Goal: Information Seeking & Learning: Learn about a topic

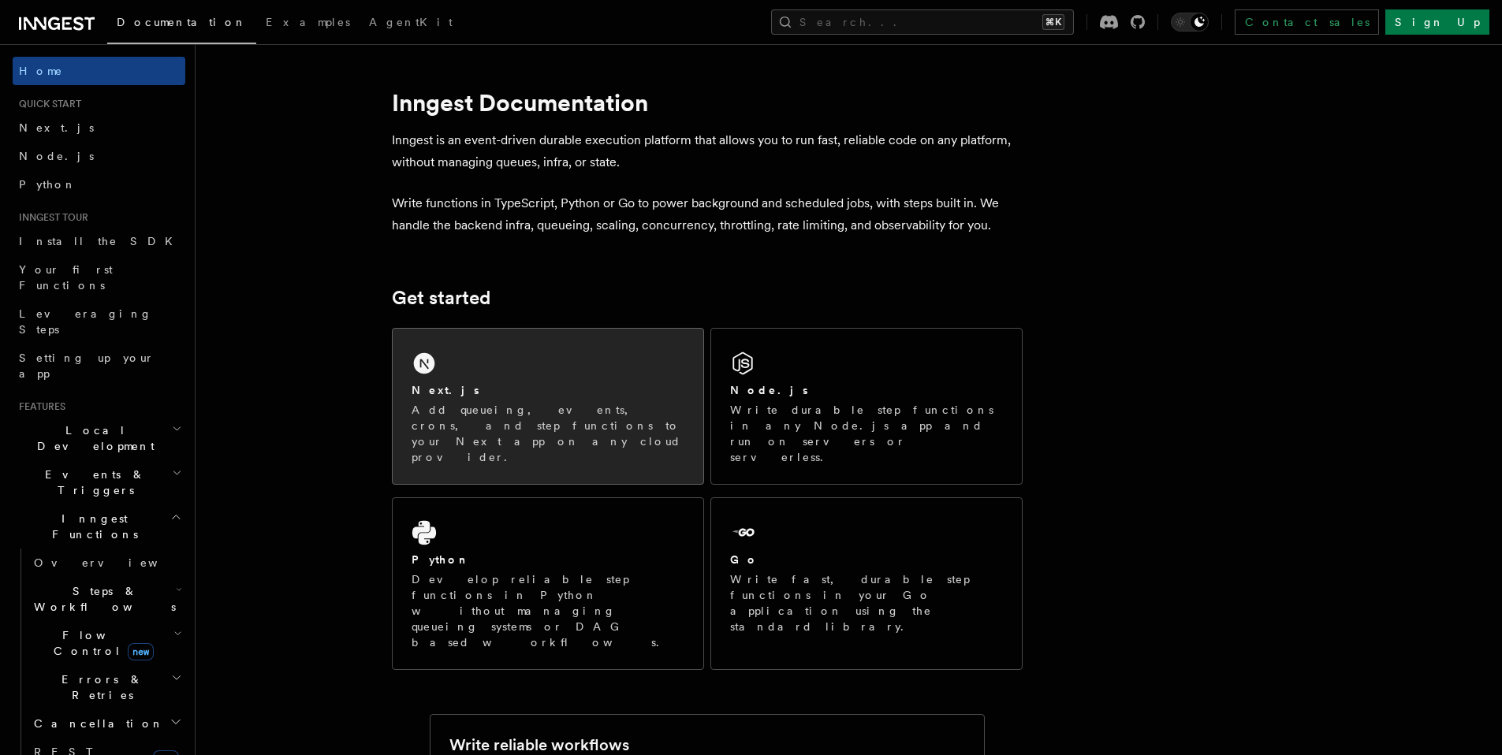
click at [486, 342] on div "Next.js Add queueing, events, crons, and step functions to your Next app on any…" at bounding box center [548, 406] width 311 height 155
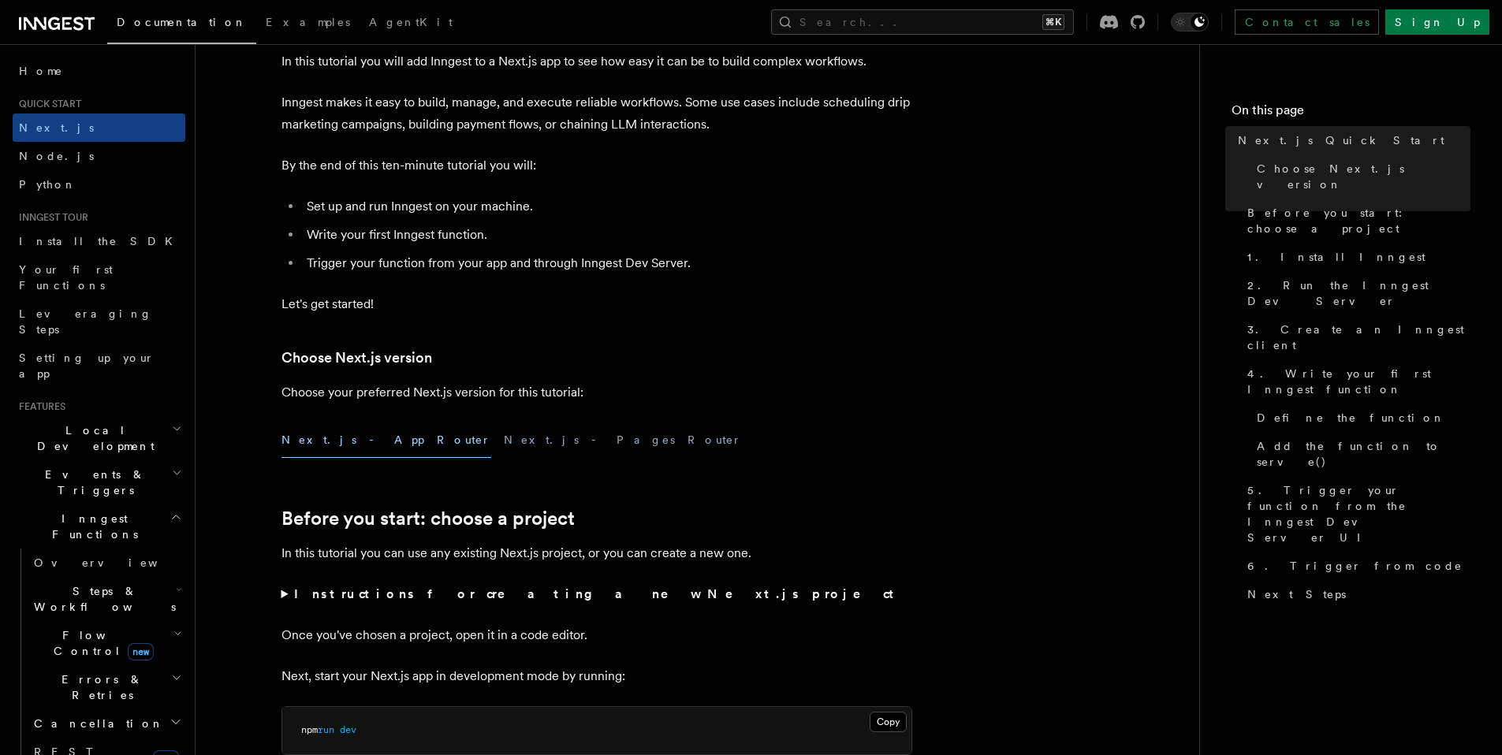
scroll to position [125, 0]
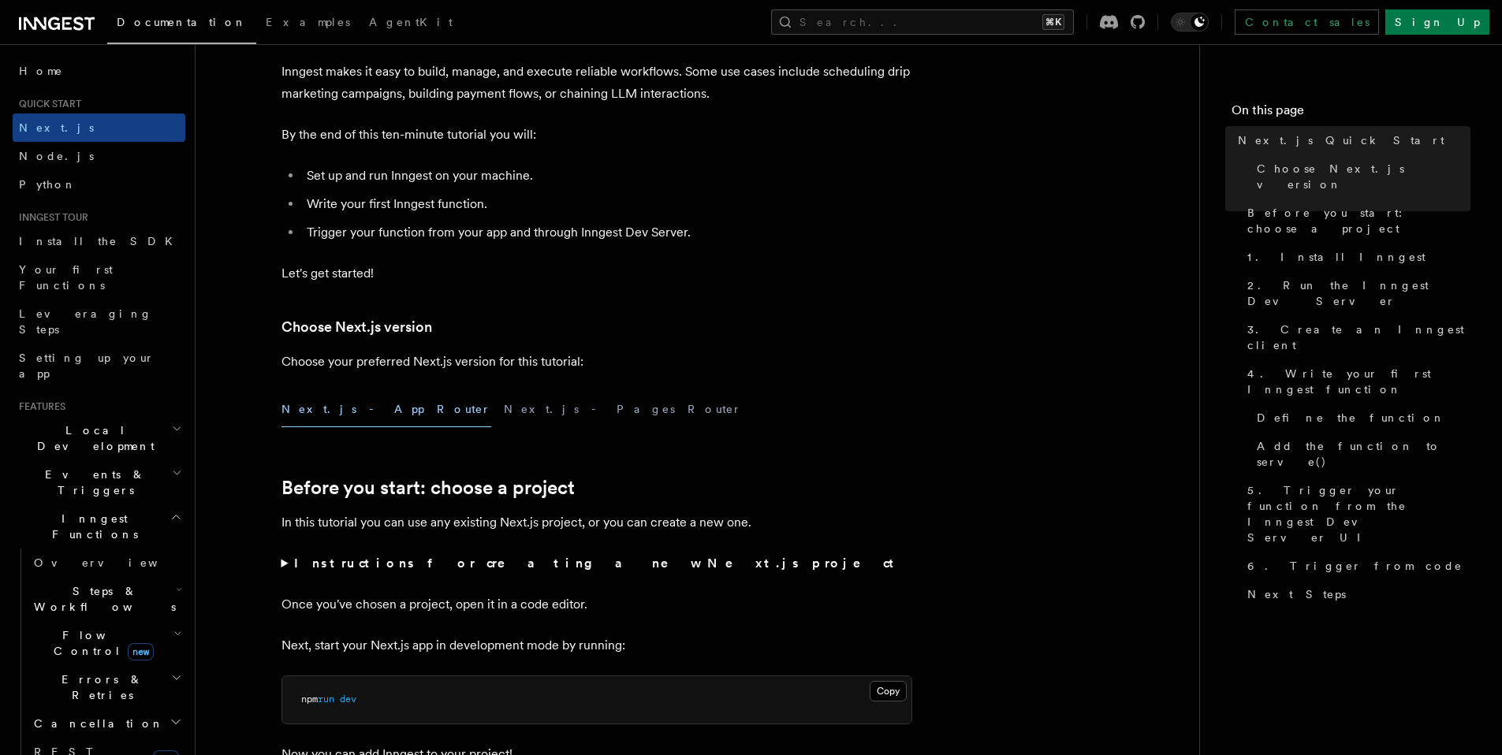
click at [296, 413] on button "Next.js - App Router" at bounding box center [386, 409] width 210 height 35
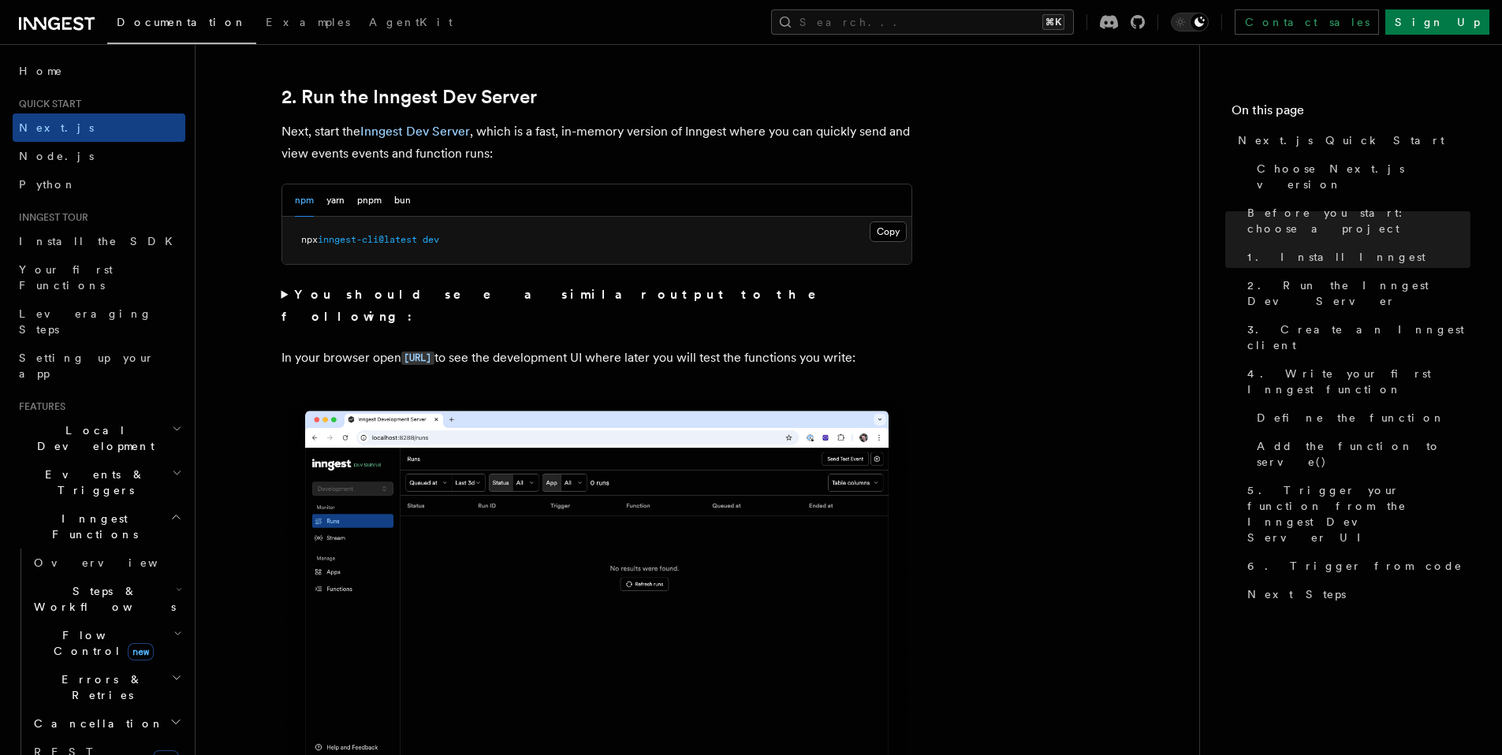
scroll to position [1109, 0]
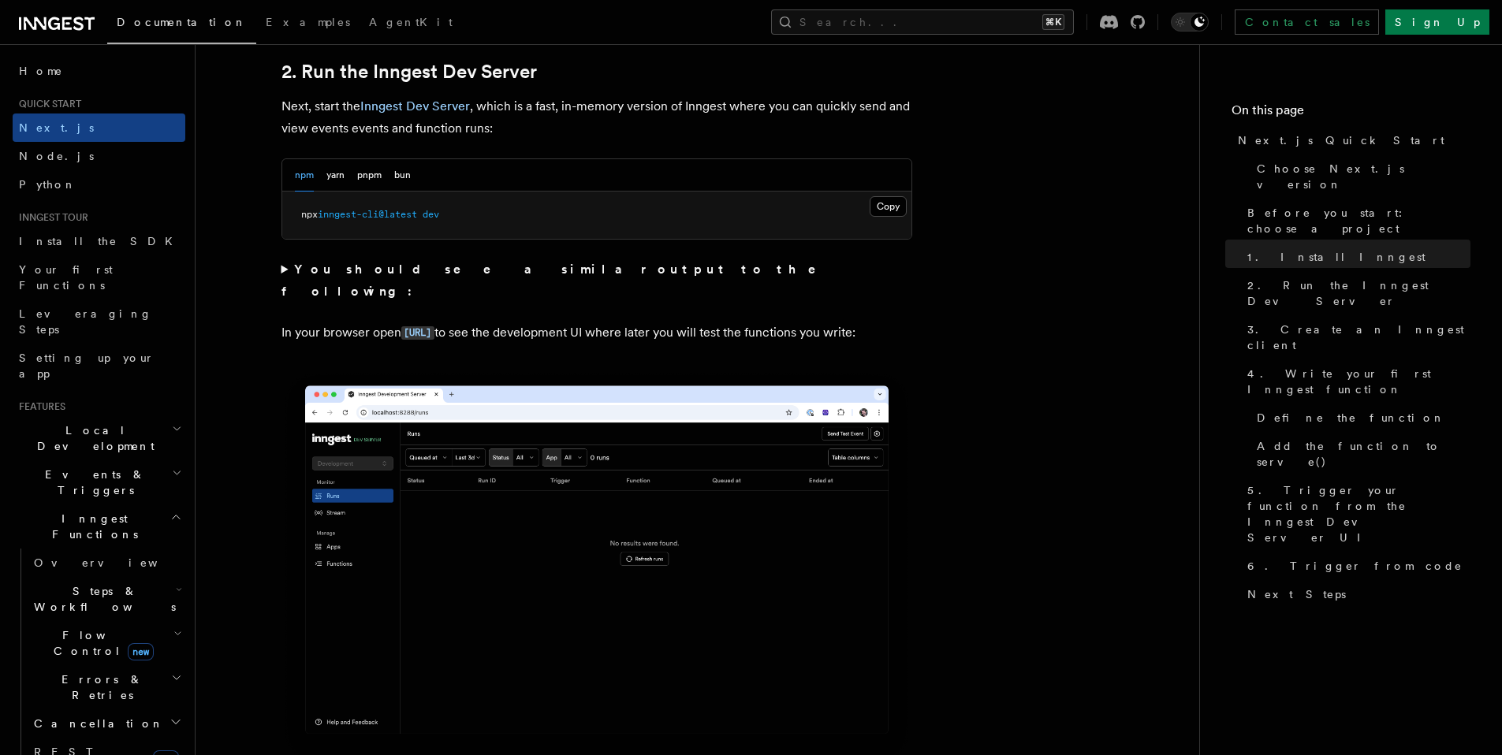
click at [287, 270] on summary "You should see a similar output to the following:" at bounding box center [596, 281] width 631 height 44
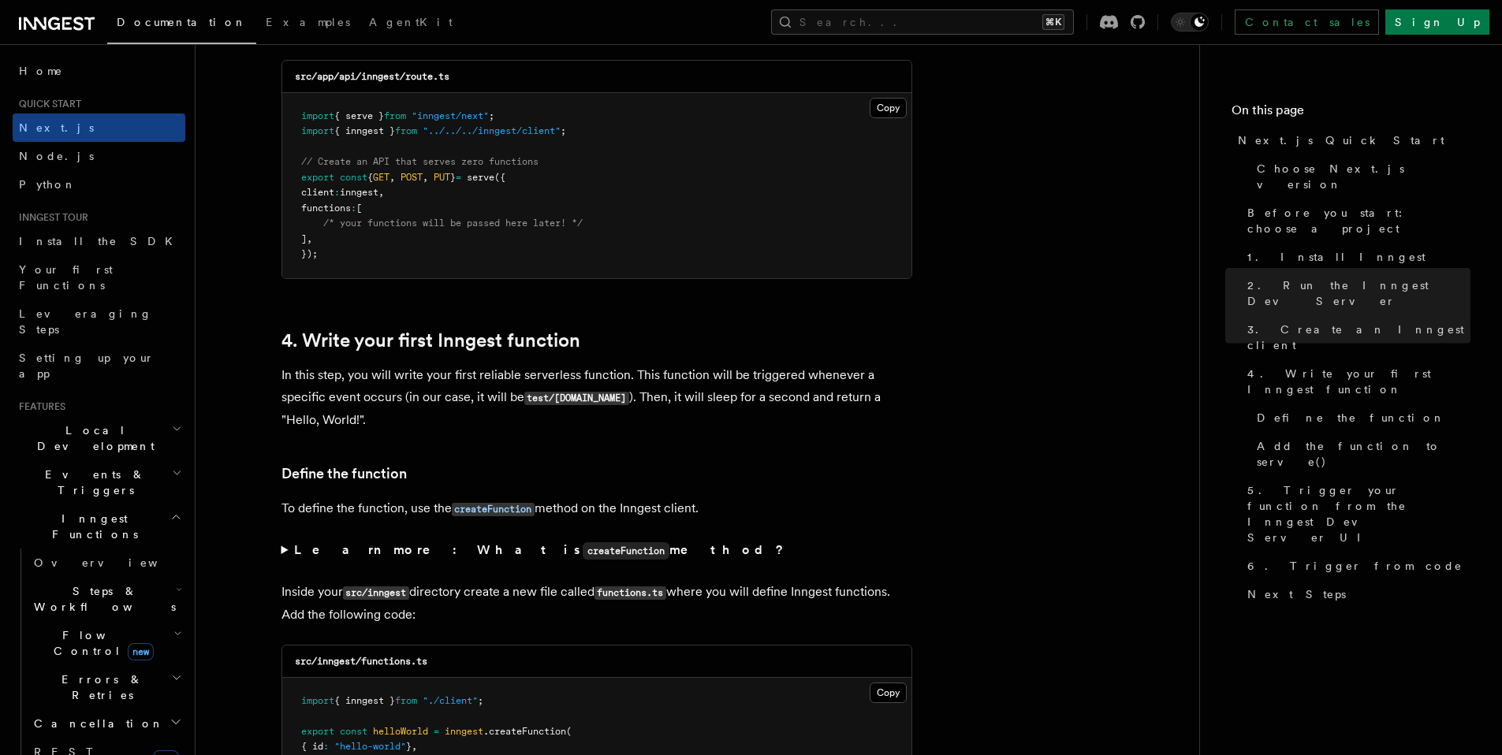
scroll to position [2724, 0]
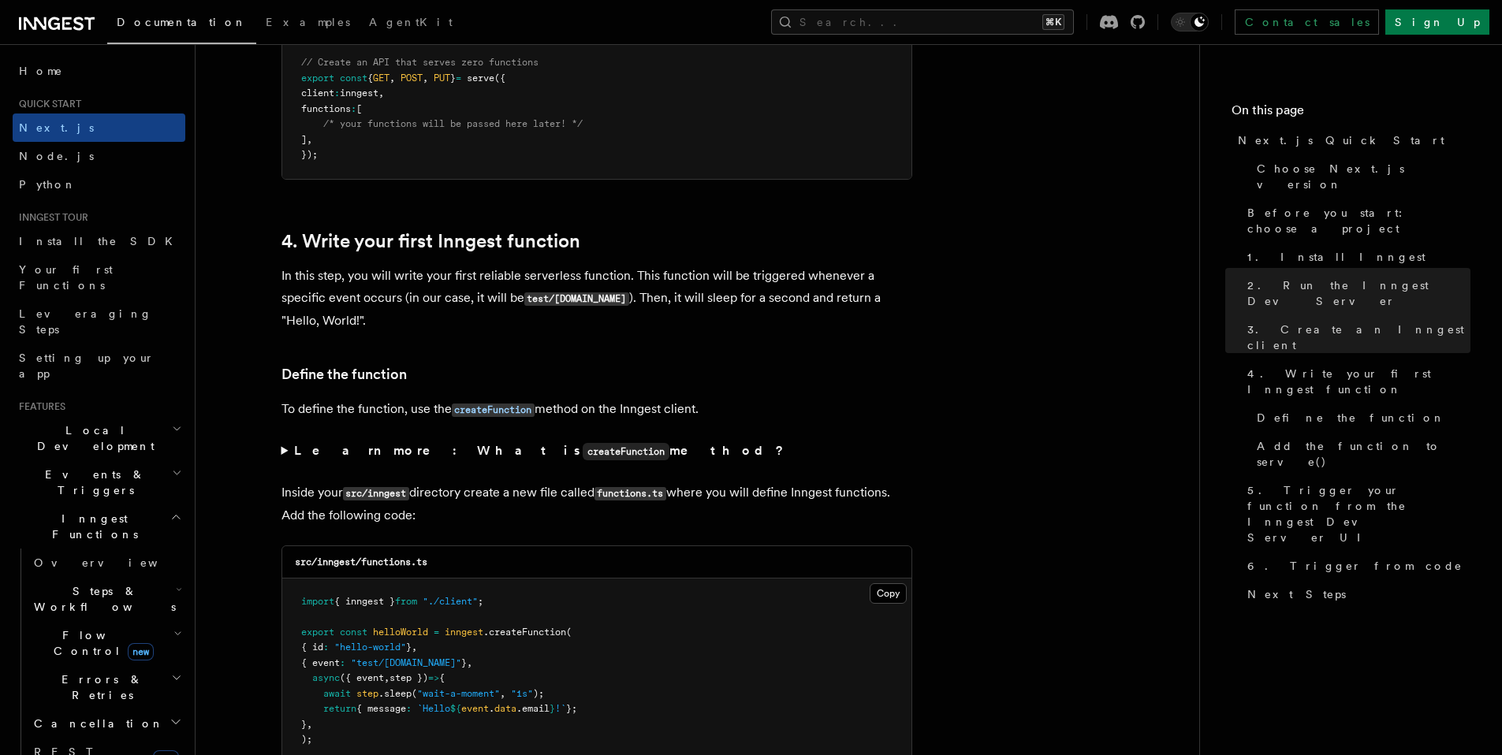
click at [283, 452] on summary "Learn more: What is createFunction method?" at bounding box center [596, 451] width 631 height 23
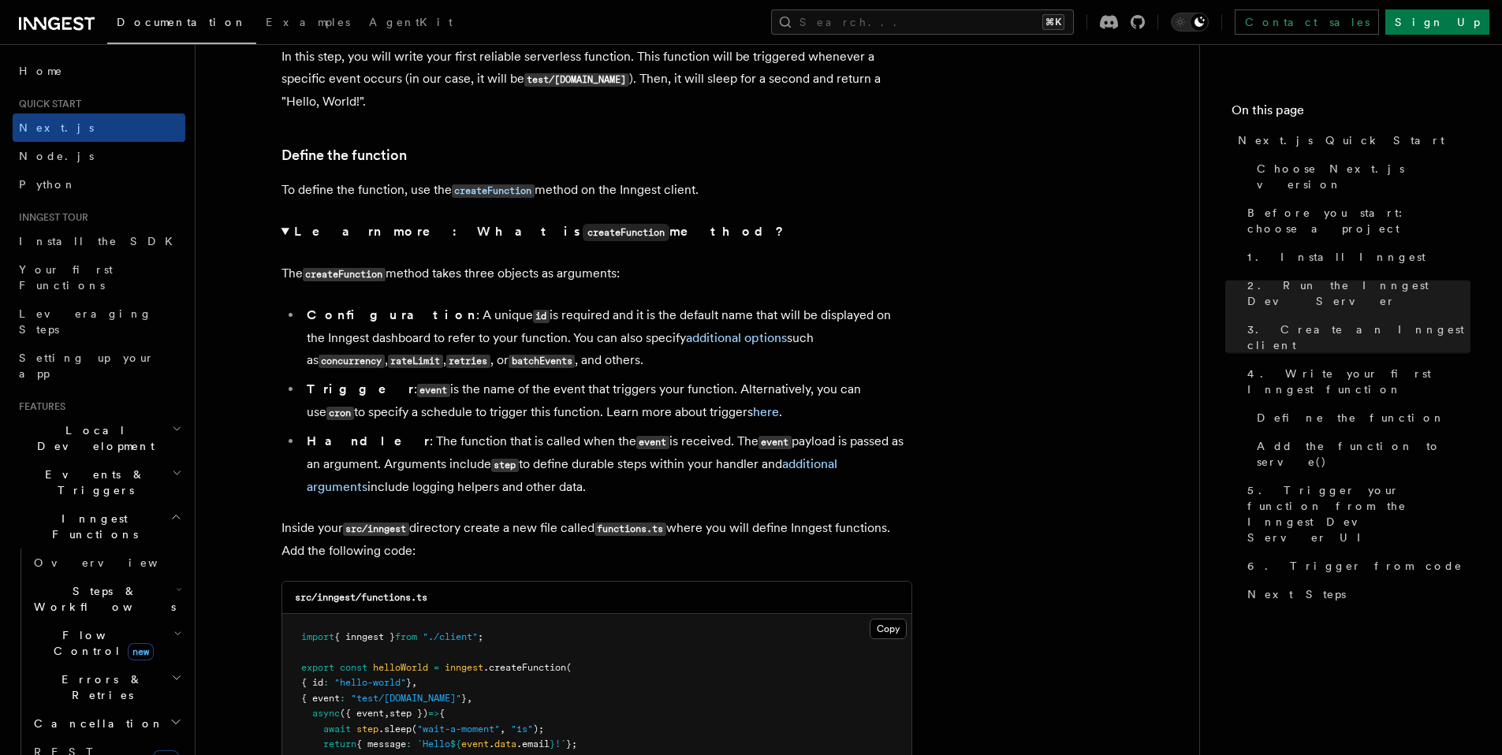
scroll to position [2947, 0]
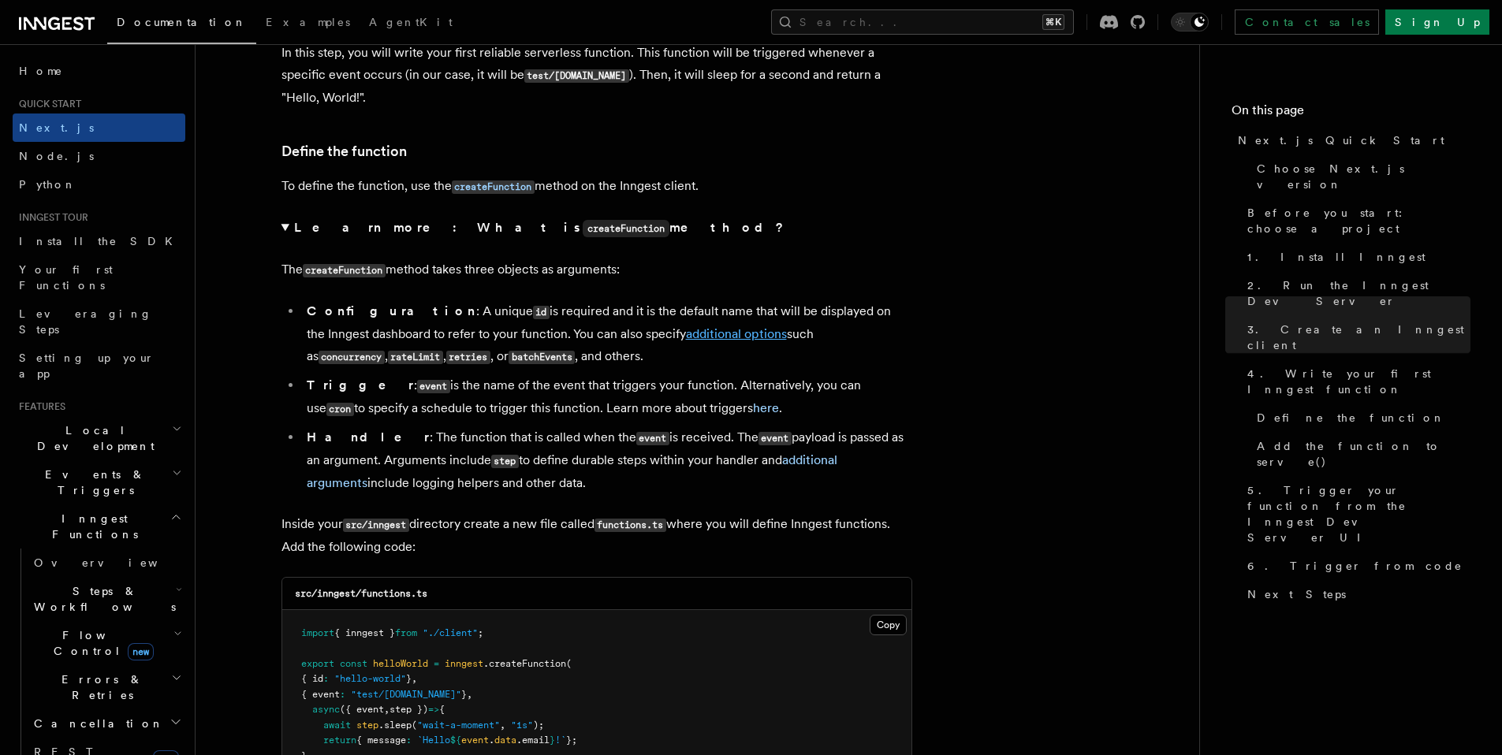
click at [686, 328] on link "additional options" at bounding box center [736, 333] width 101 height 15
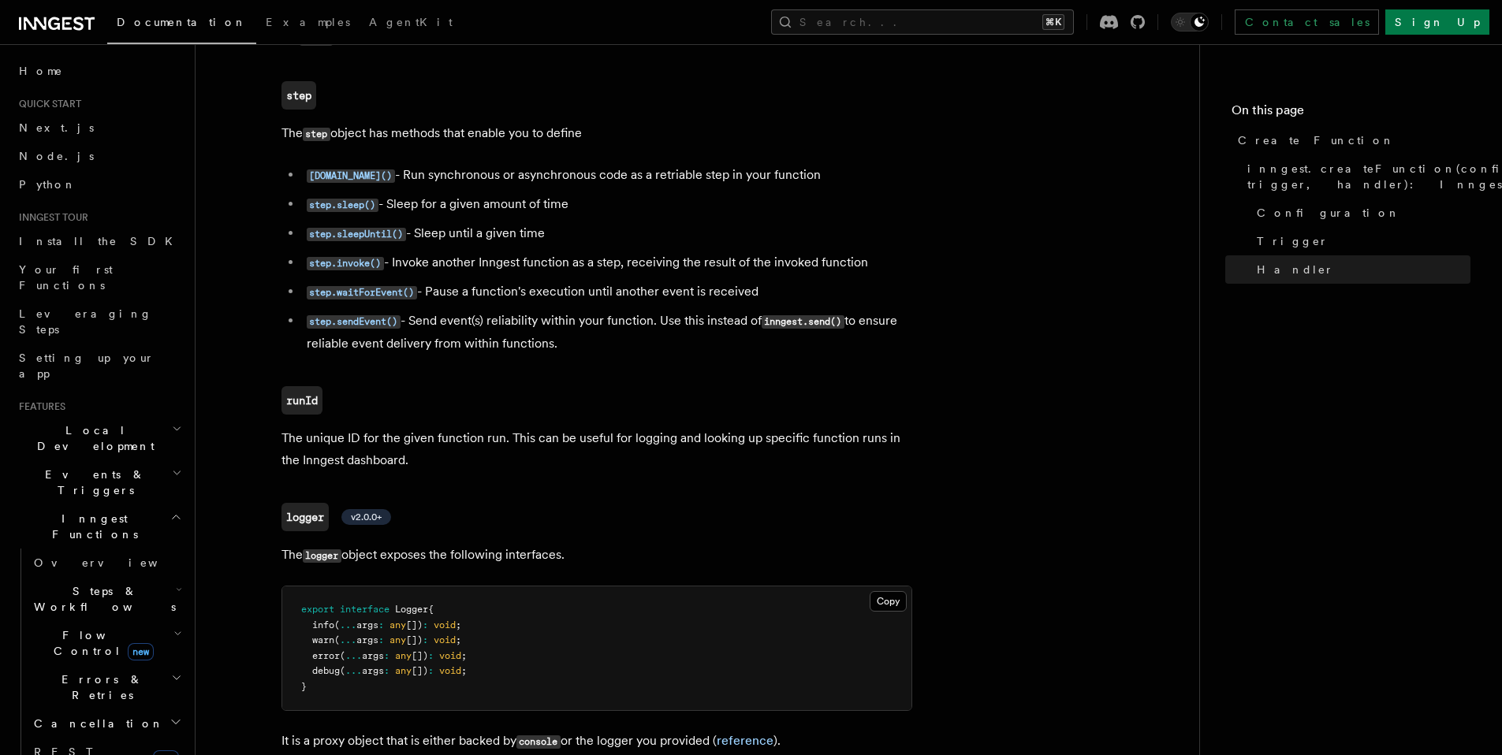
scroll to position [3586, 0]
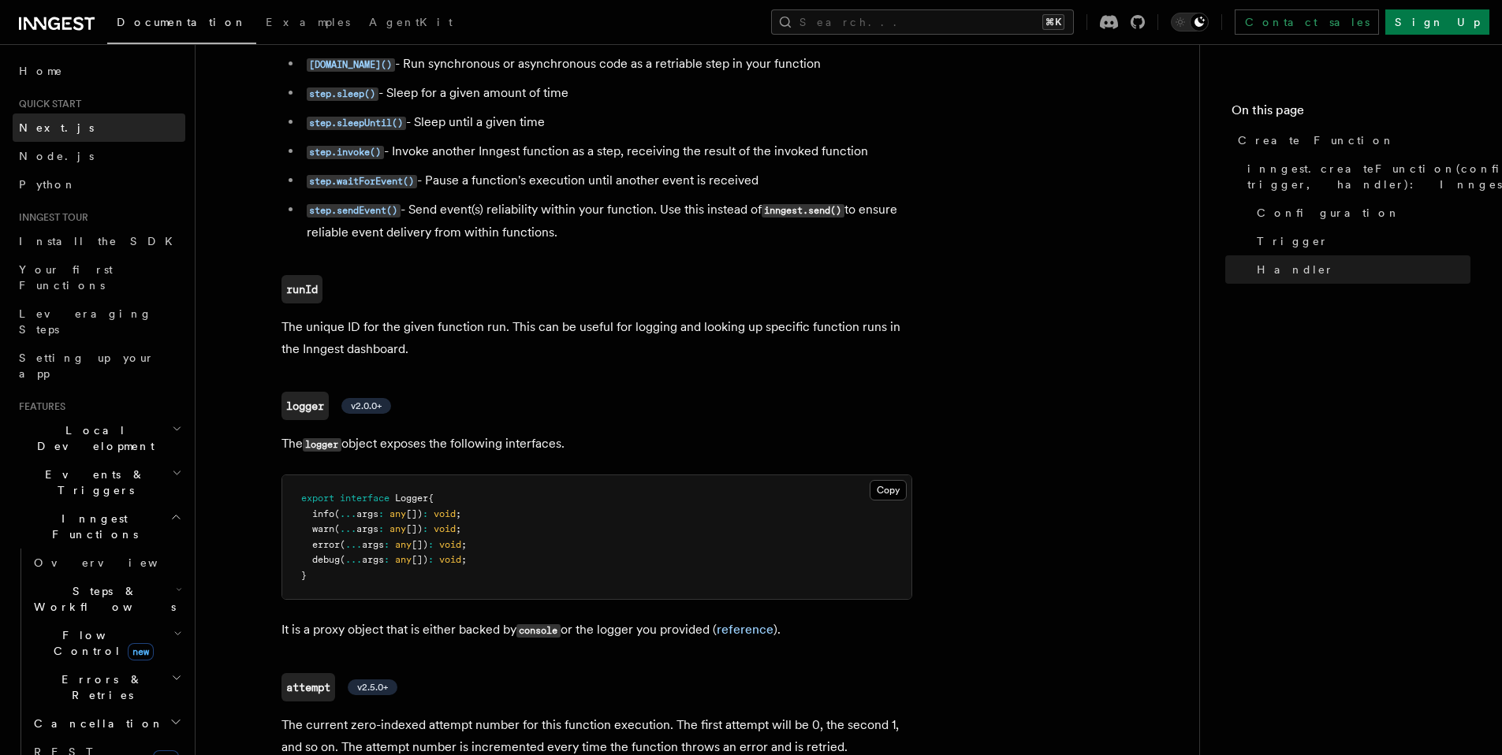
click at [69, 136] on link "Next.js" at bounding box center [99, 128] width 173 height 28
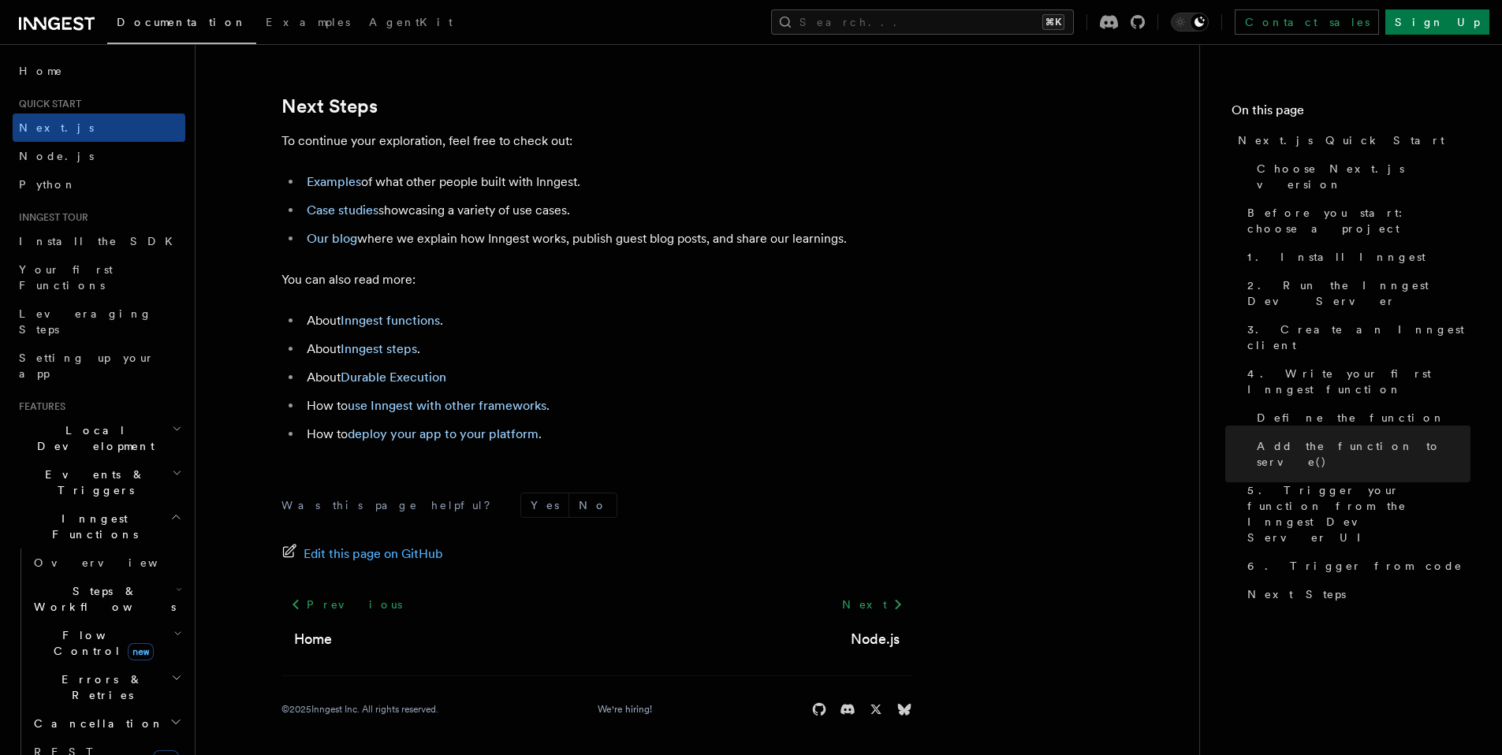
scroll to position [9864, 0]
click at [70, 237] on span "Install the SDK" at bounding box center [100, 241] width 163 height 13
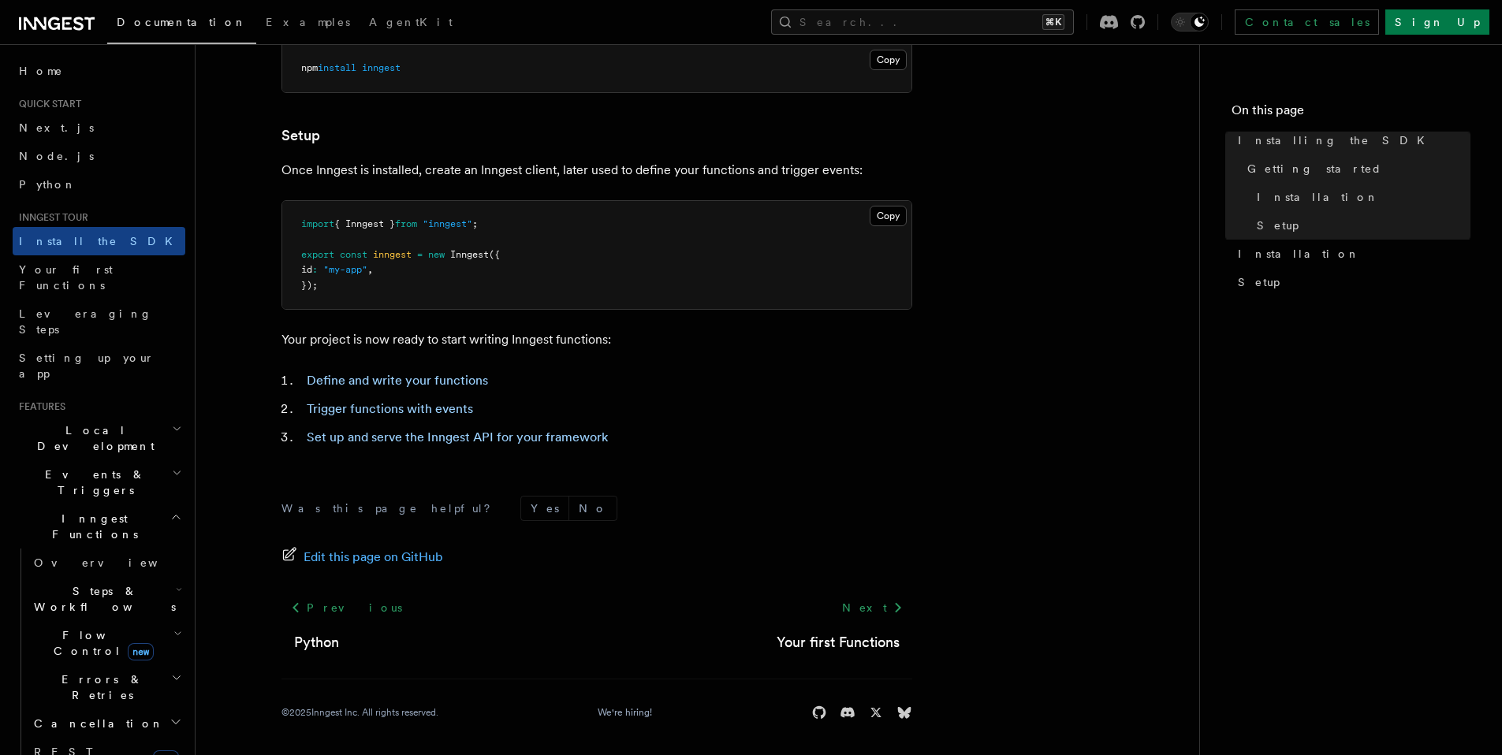
scroll to position [556, 0]
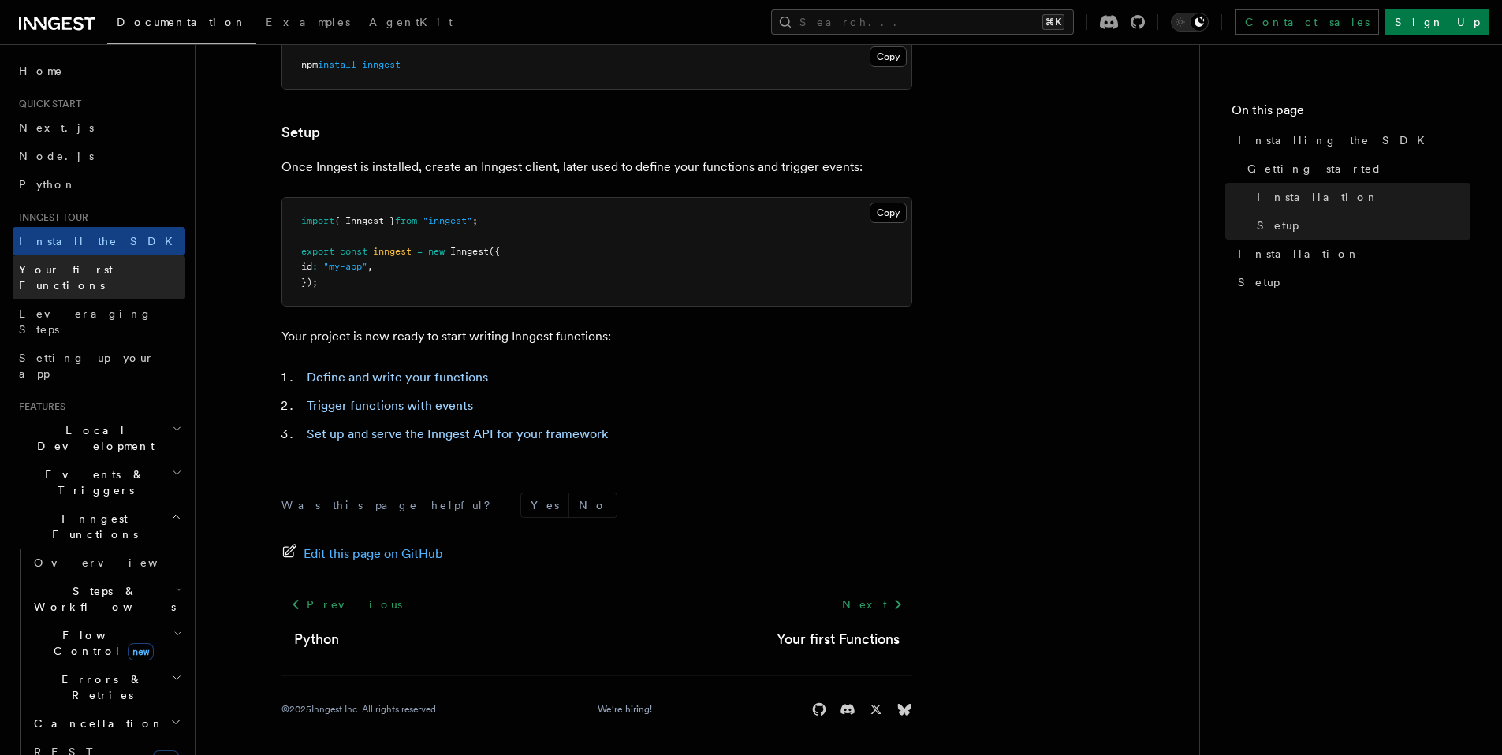
click at [106, 272] on span "Your first Functions" at bounding box center [66, 277] width 94 height 28
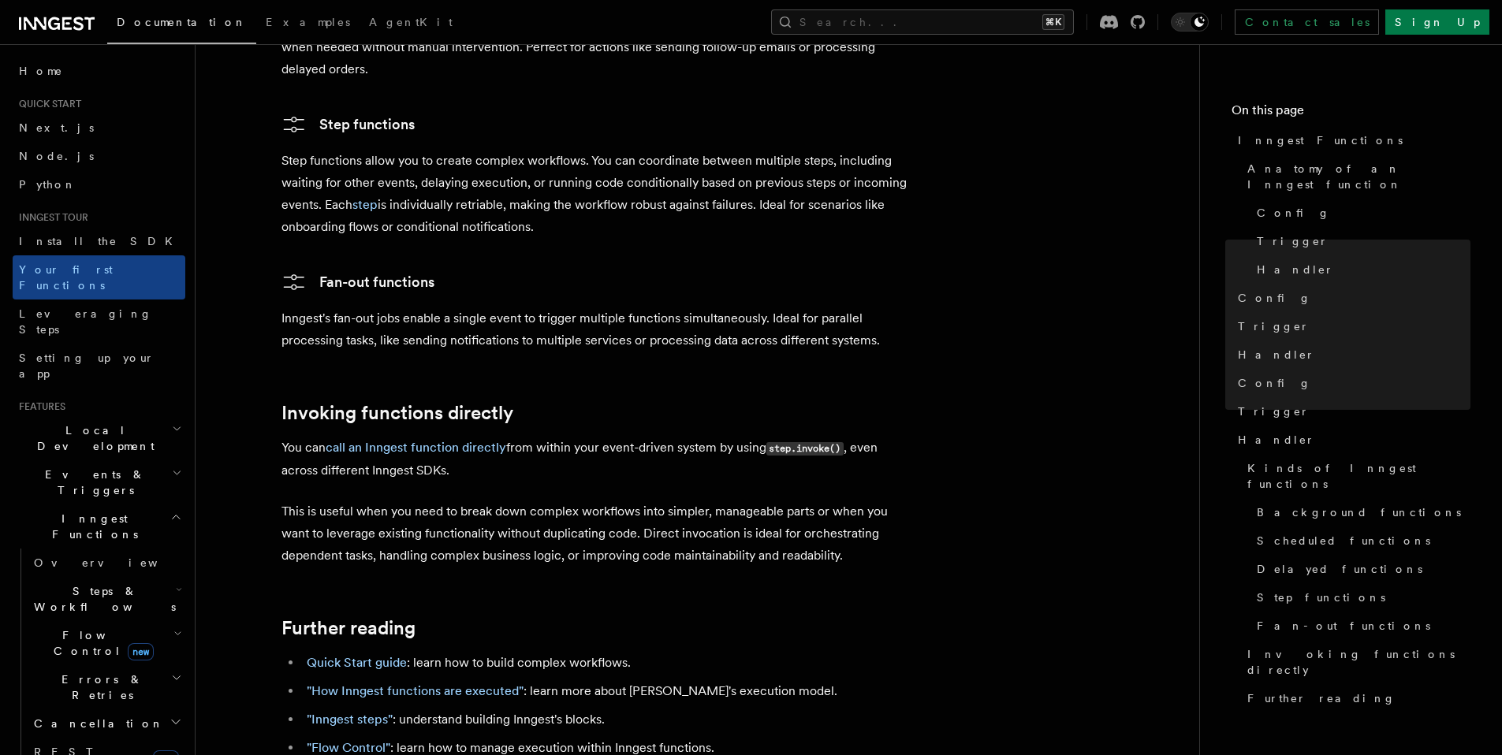
scroll to position [3109, 0]
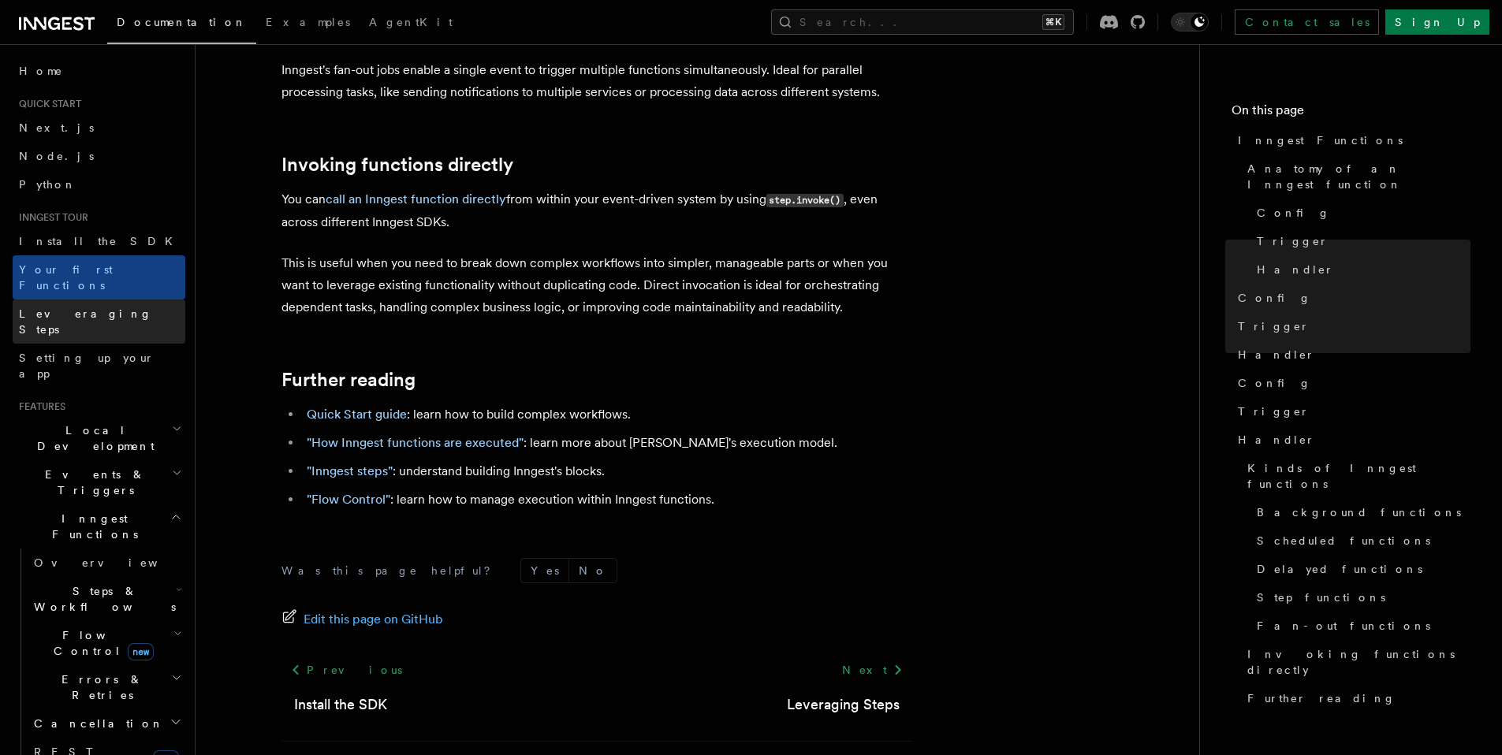
click at [97, 307] on span "Leveraging Steps" at bounding box center [85, 321] width 133 height 28
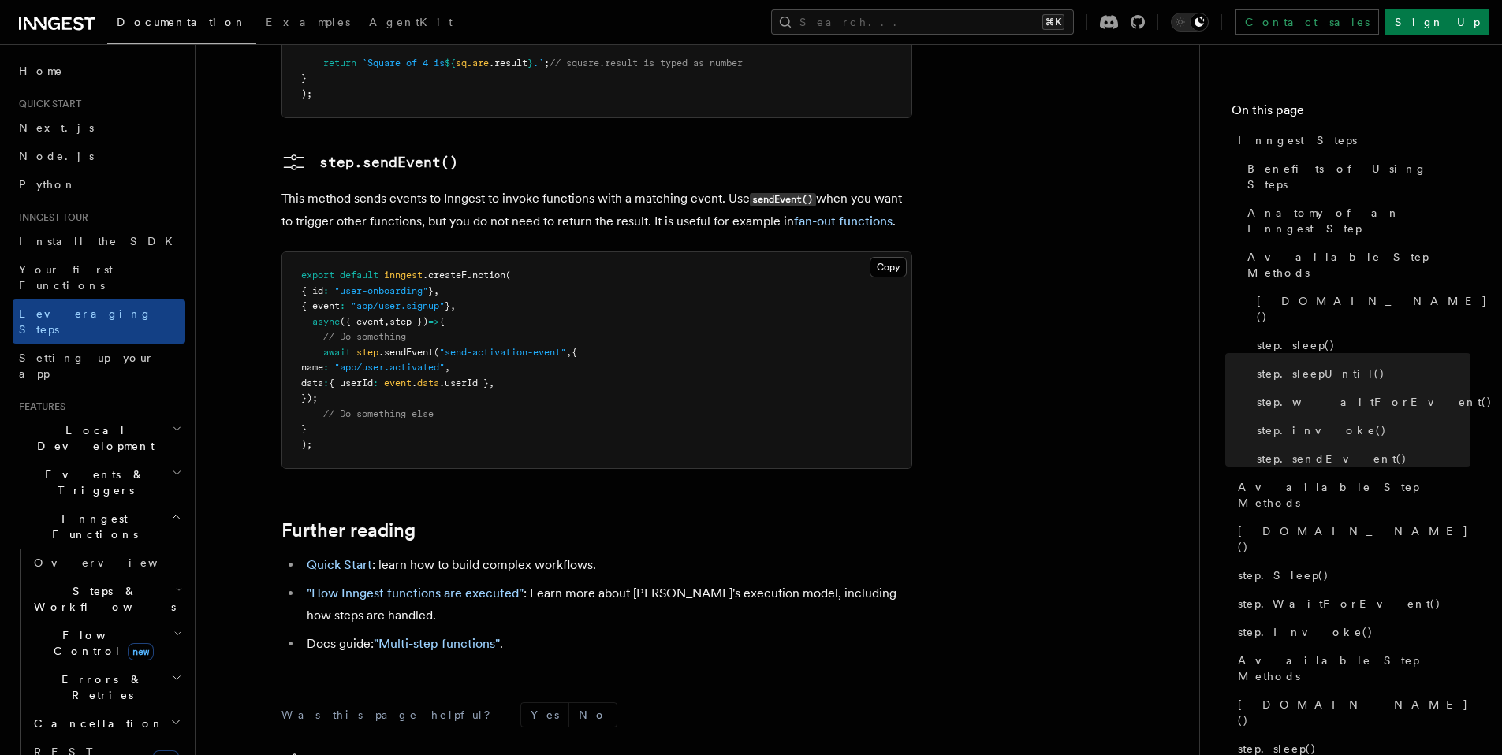
scroll to position [3404, 0]
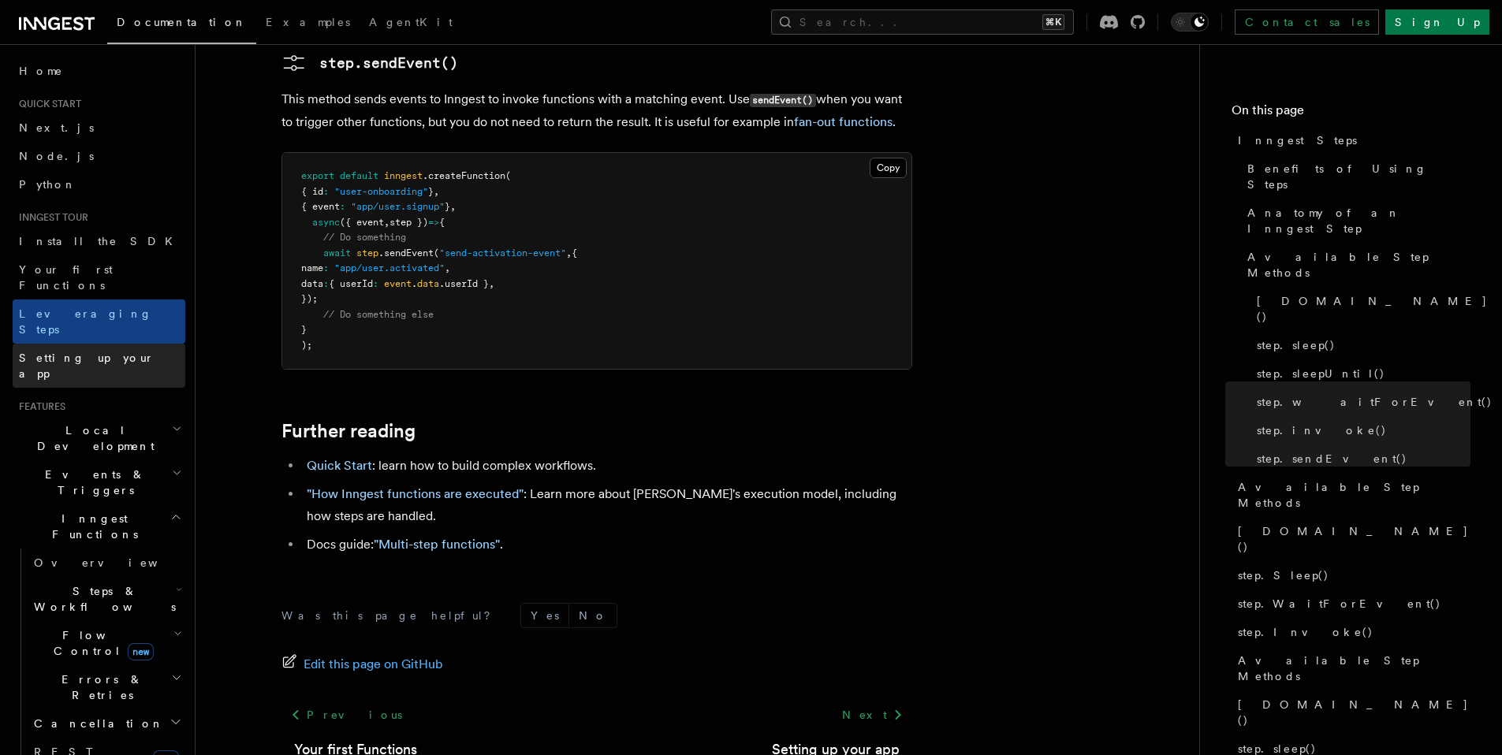
click at [120, 344] on link "Setting up your app" at bounding box center [99, 366] width 173 height 44
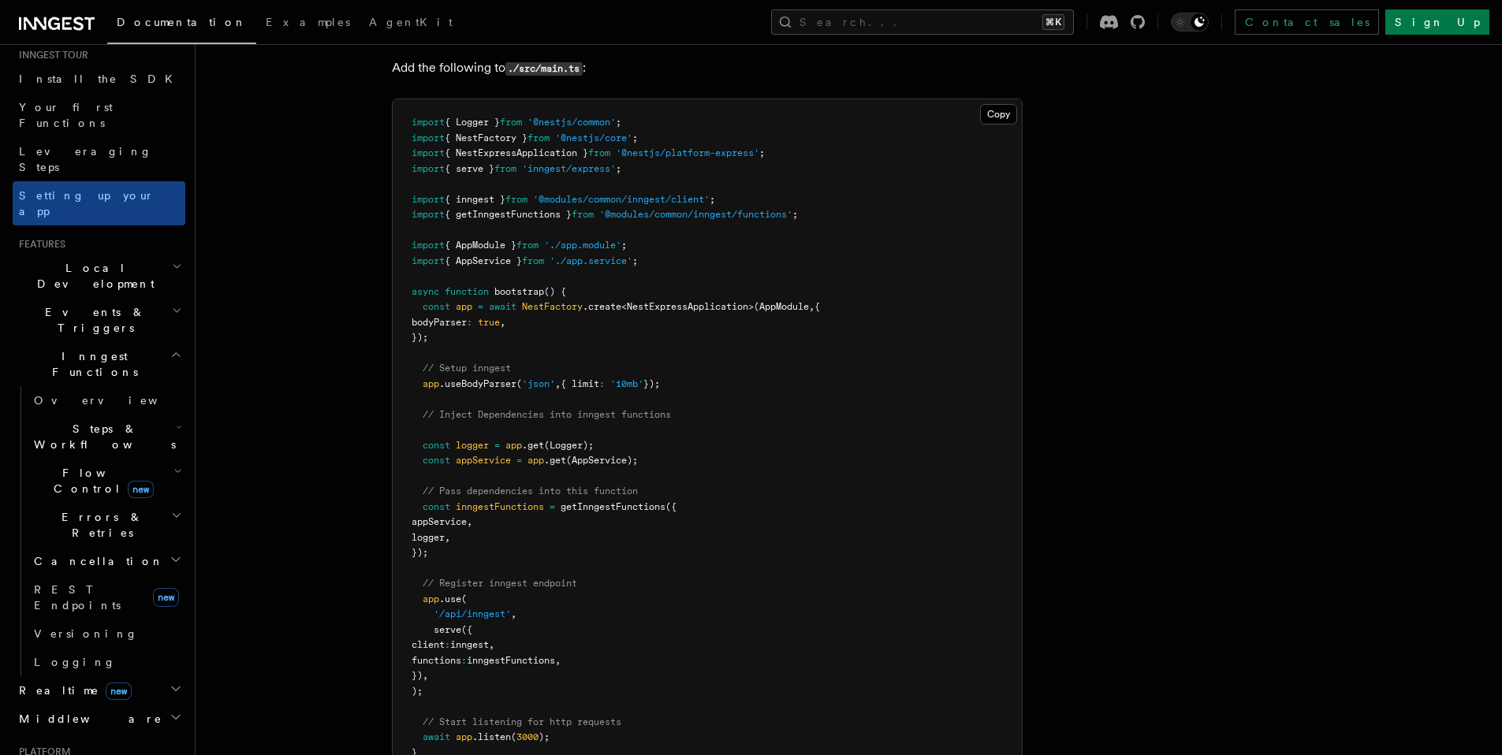
scroll to position [169, 0]
click at [104, 699] on h2 "Middleware" at bounding box center [99, 713] width 173 height 28
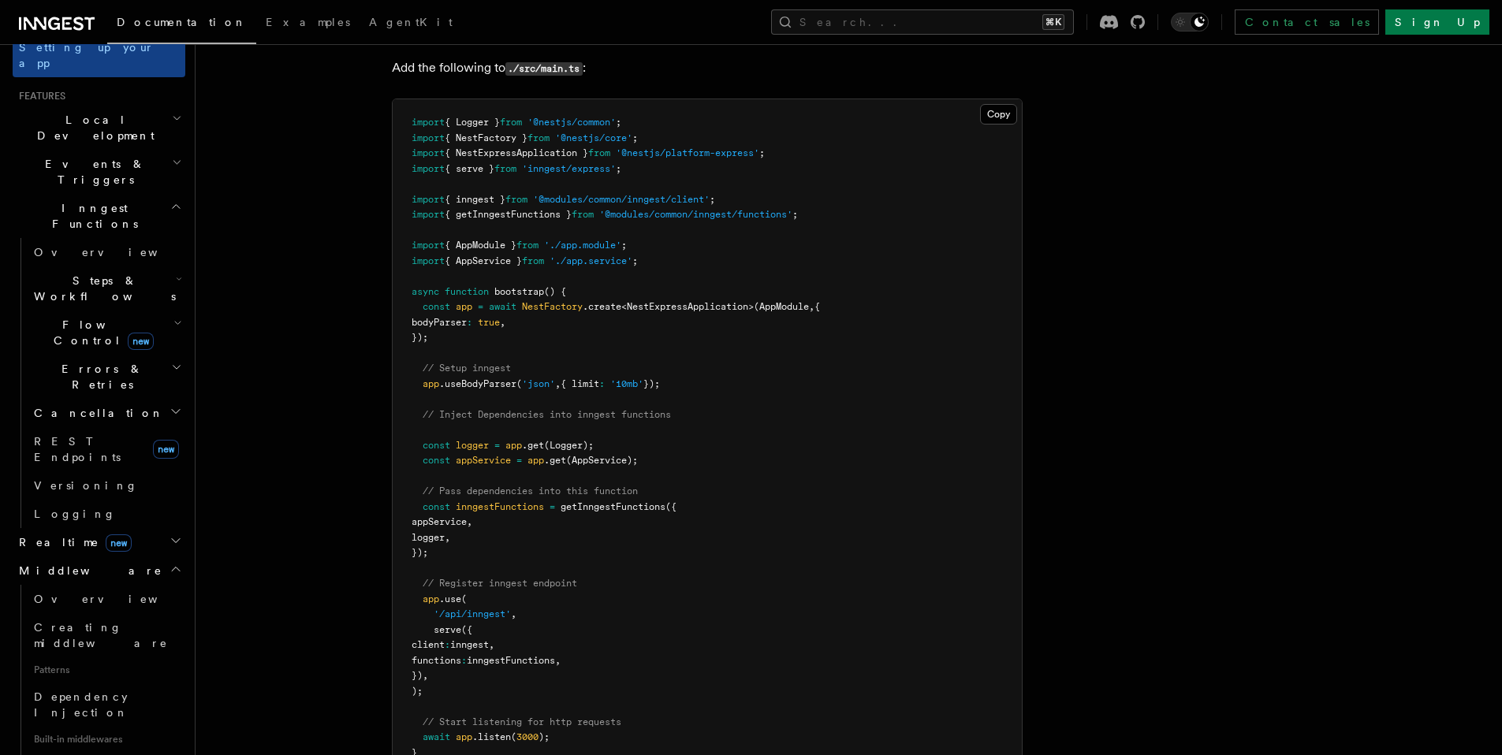
scroll to position [397, 0]
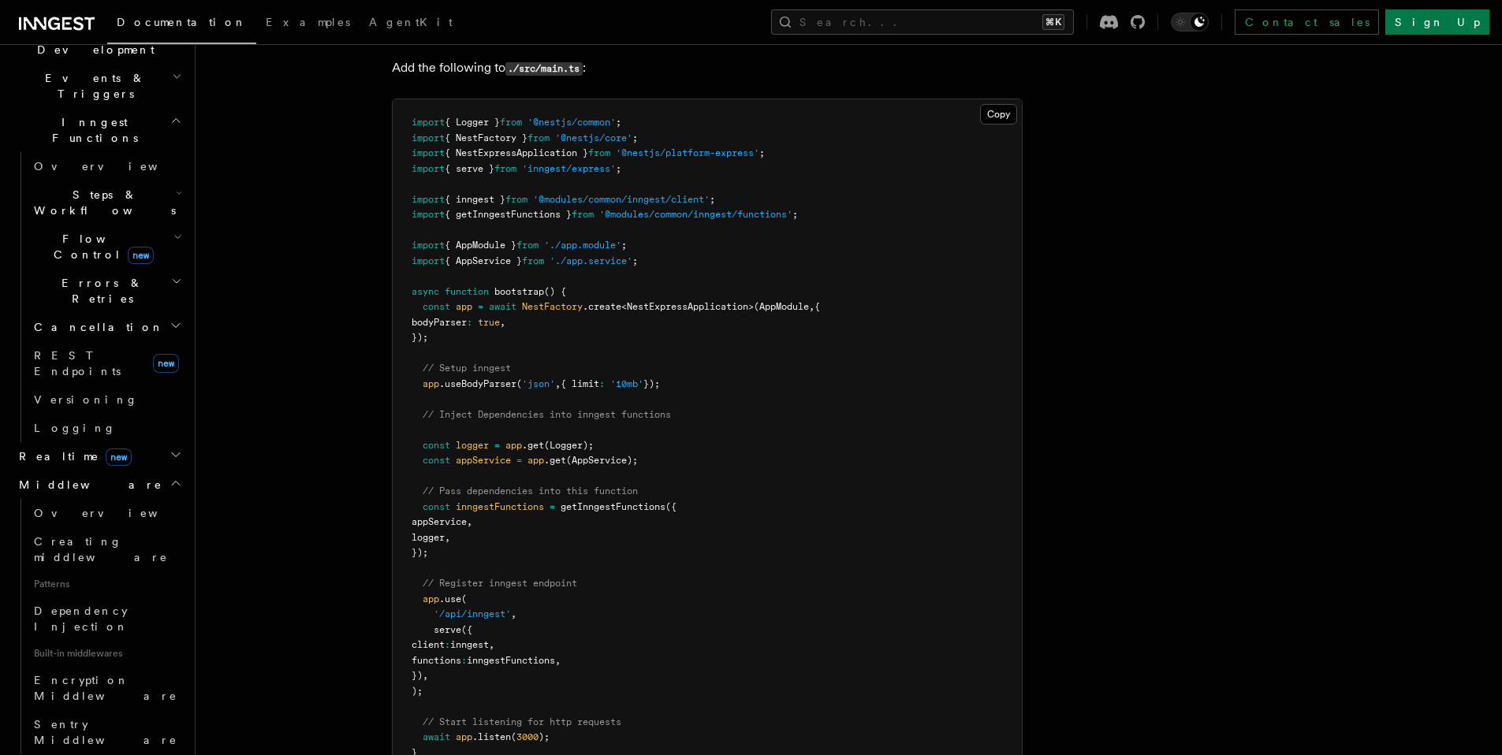
click at [77, 477] on span "Middleware" at bounding box center [88, 485] width 150 height 16
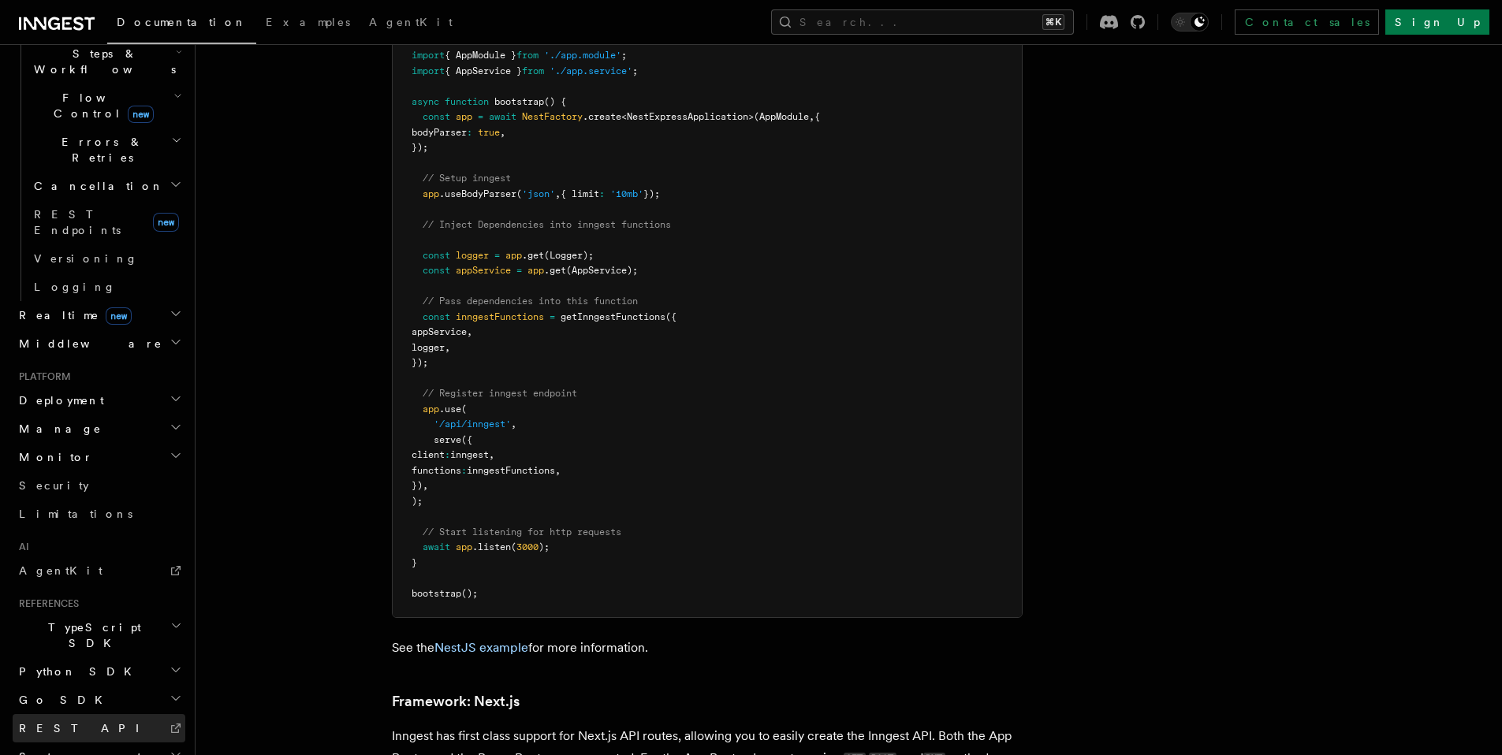
scroll to position [9691, 0]
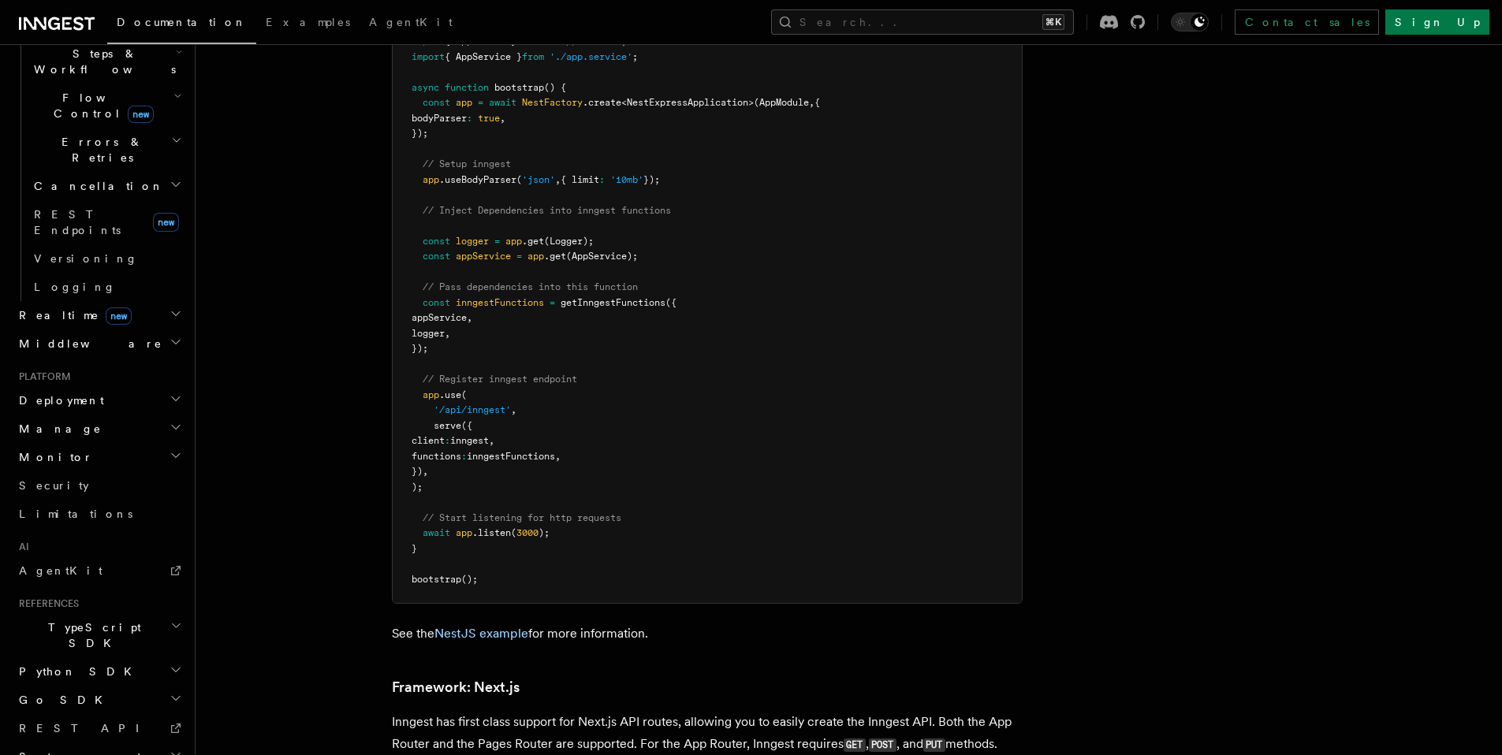
click at [80, 386] on h2 "Deployment" at bounding box center [99, 400] width 173 height 28
click at [123, 301] on h2 "Realtime new" at bounding box center [99, 315] width 173 height 28
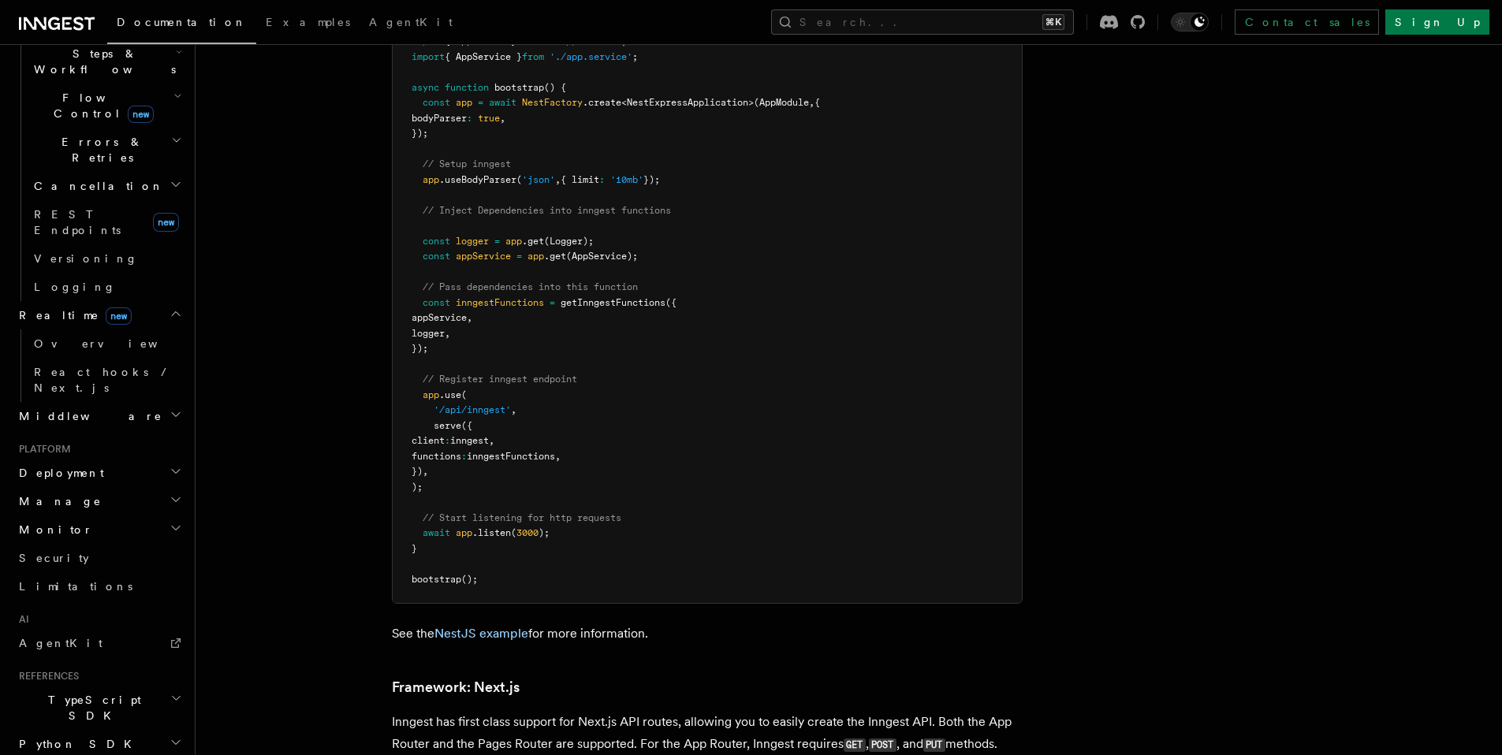
click at [123, 301] on h2 "Realtime new" at bounding box center [99, 315] width 173 height 28
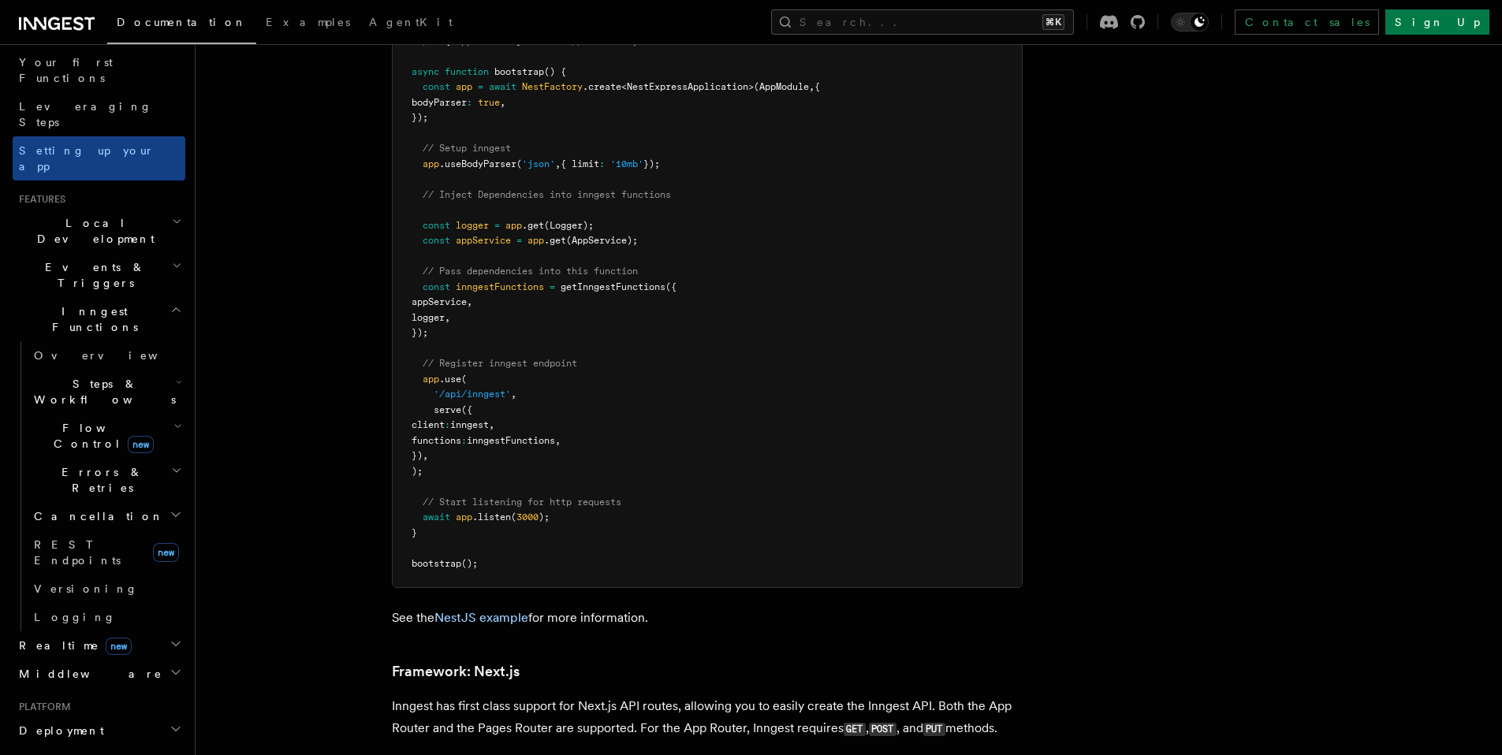
scroll to position [9706, 0]
